Goal: Information Seeking & Learning: Learn about a topic

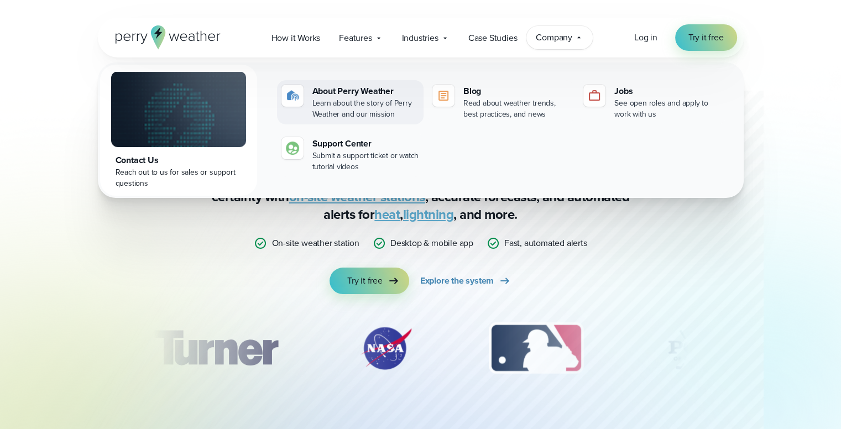
click at [350, 87] on div "About Perry Weather" at bounding box center [365, 91] width 107 height 13
